Goal: Task Accomplishment & Management: Complete application form

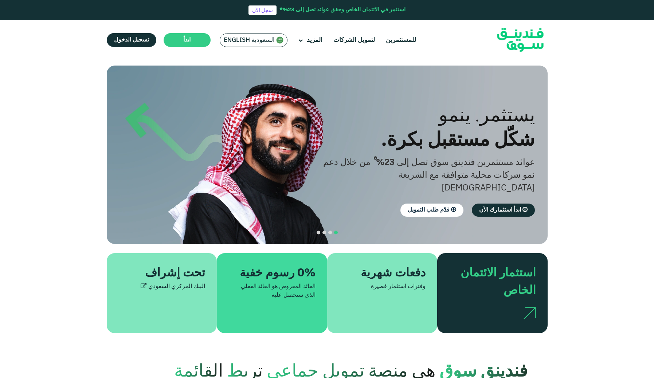
click at [244, 40] on span "السعودية English" at bounding box center [249, 40] width 51 height 8
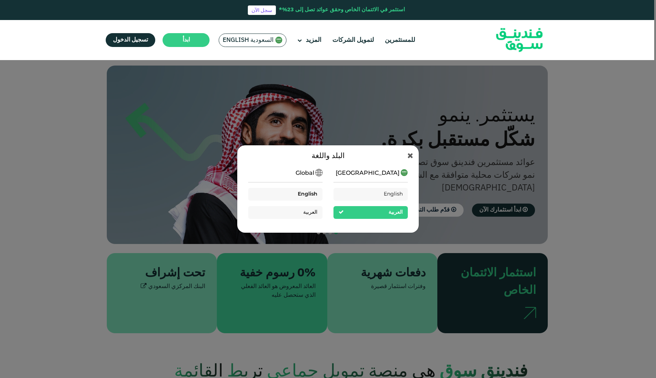
click at [307, 188] on div "English" at bounding box center [285, 194] width 74 height 13
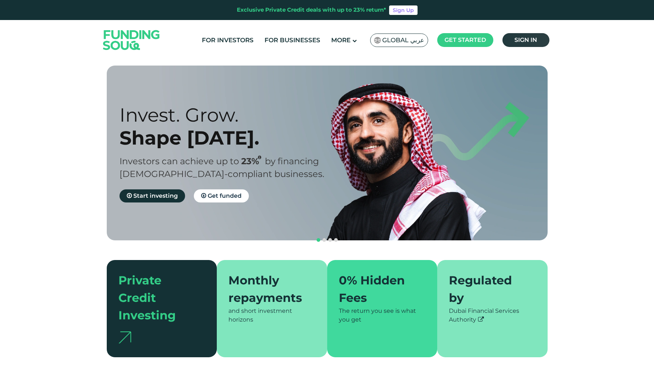
click at [520, 39] on span "Sign in" at bounding box center [525, 39] width 23 height 7
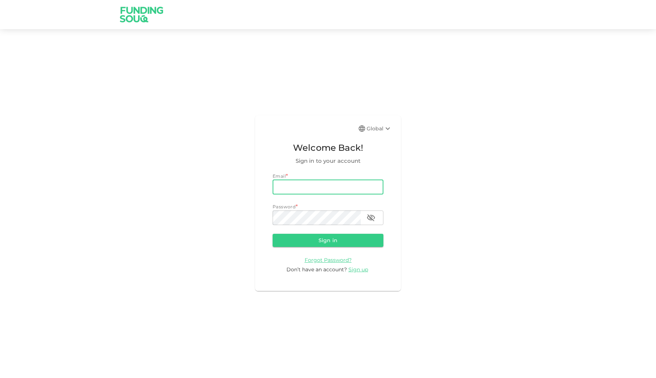
click at [301, 187] on input "email" at bounding box center [327, 187] width 111 height 15
type input "[EMAIL_ADDRESS][DOMAIN_NAME]"
click at [314, 243] on button "Sign in" at bounding box center [327, 240] width 111 height 13
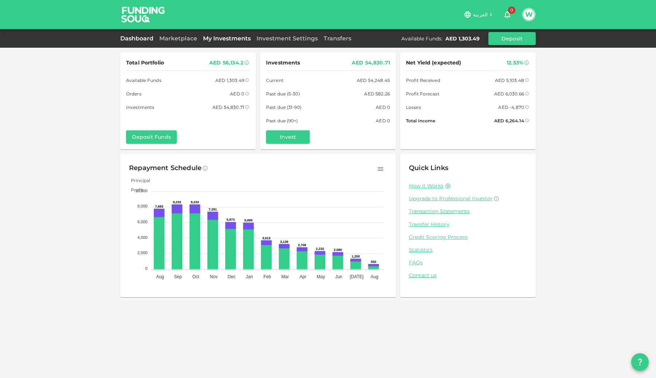
click at [227, 39] on link "My Investments" at bounding box center [227, 38] width 54 height 7
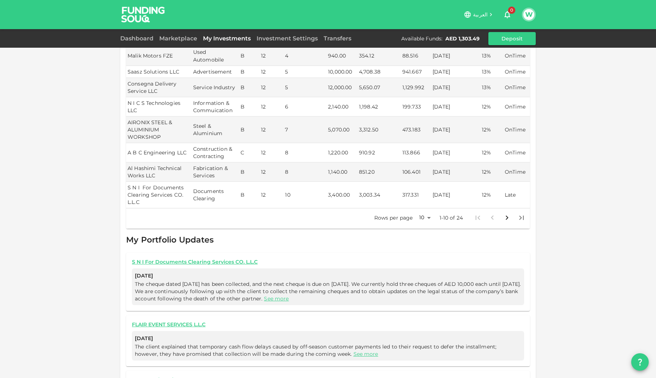
scroll to position [172, 0]
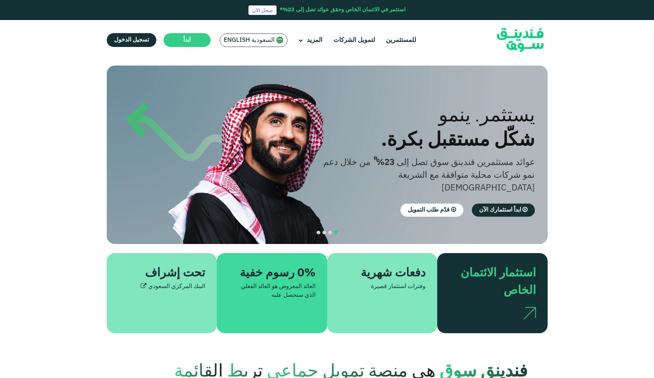
click at [251, 45] on div "السعودية English" at bounding box center [254, 40] width 68 height 13
click at [239, 39] on span "السعودية English" at bounding box center [249, 40] width 51 height 8
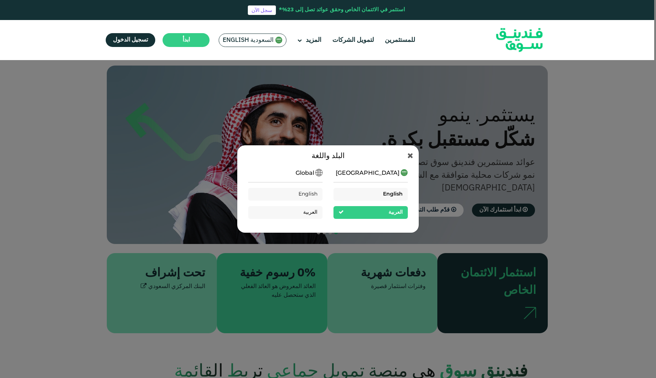
click at [389, 195] on span "English" at bounding box center [393, 194] width 20 height 5
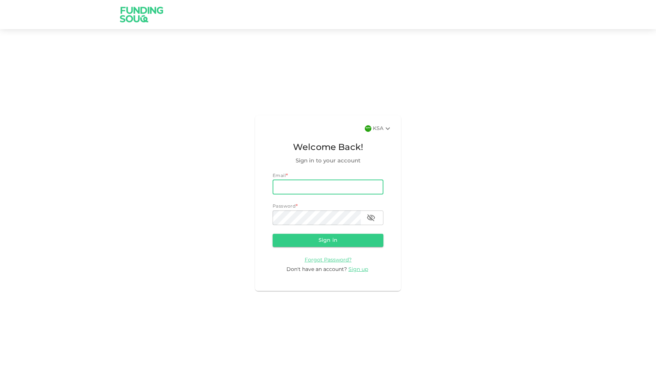
click at [330, 187] on input "email" at bounding box center [327, 187] width 111 height 15
type input "[EMAIL_ADDRESS][DOMAIN_NAME]"
click at [329, 237] on button "Sign in" at bounding box center [327, 240] width 111 height 13
click at [350, 270] on span "Sign up" at bounding box center [358, 269] width 20 height 5
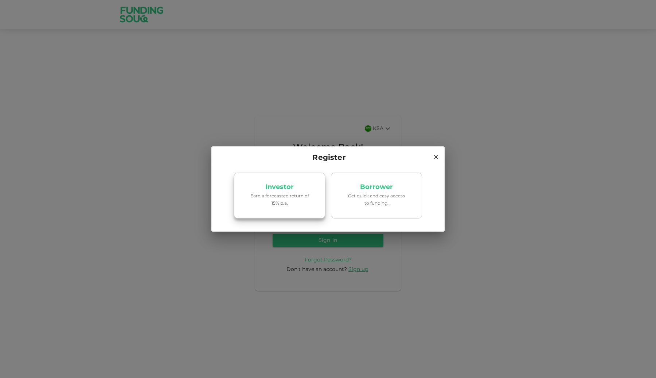
click at [290, 183] on link "Investor Earn a forecasted return of 15% p.a." at bounding box center [279, 196] width 91 height 46
